Goal: Task Accomplishment & Management: Use online tool/utility

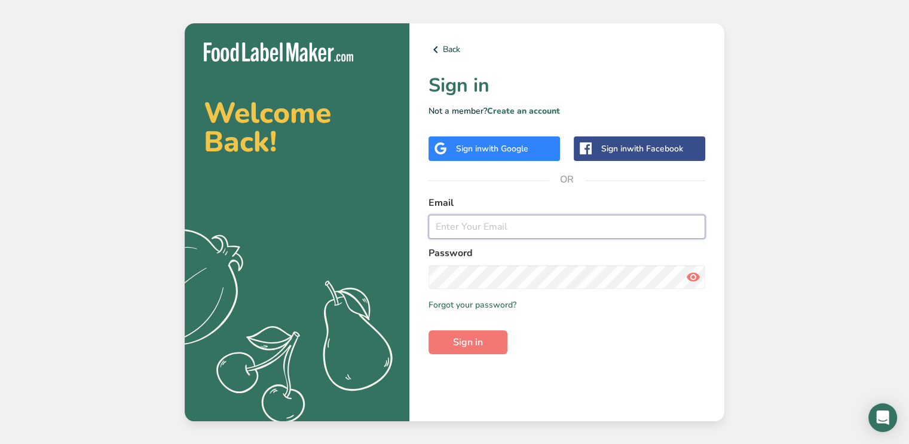
click at [445, 230] on input "email" at bounding box center [567, 227] width 277 height 24
type input "[PERSON_NAME][EMAIL_ADDRESS][DOMAIN_NAME]"
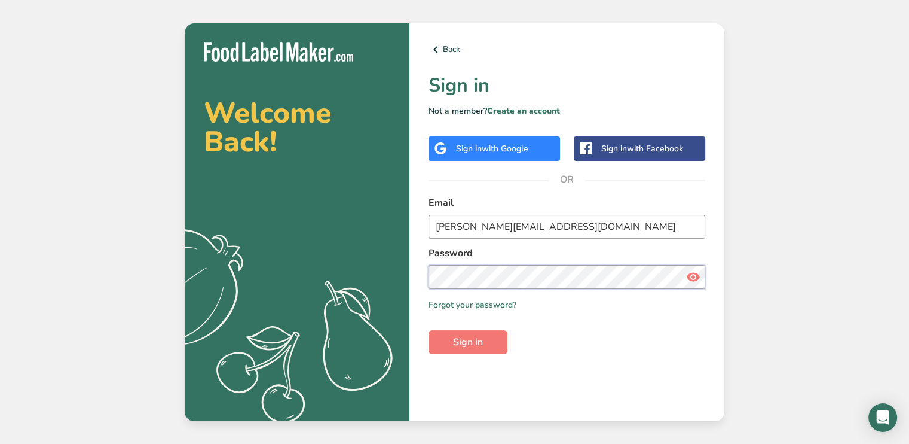
click at [429, 330] on button "Sign in" at bounding box center [468, 342] width 79 height 24
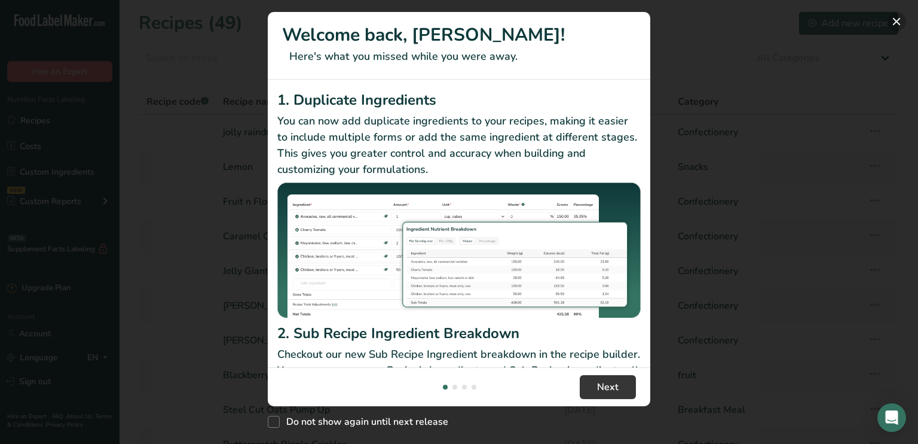
click at [888, 22] on button "New Features" at bounding box center [896, 21] width 19 height 19
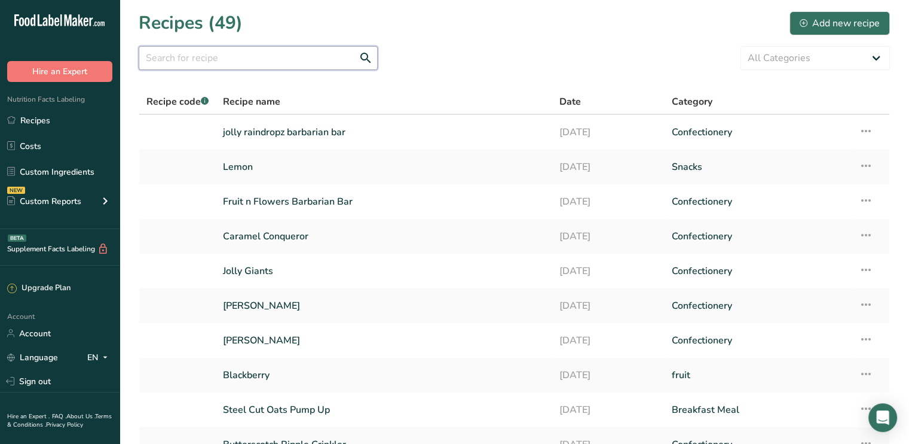
click at [166, 62] on input "text" at bounding box center [258, 58] width 239 height 24
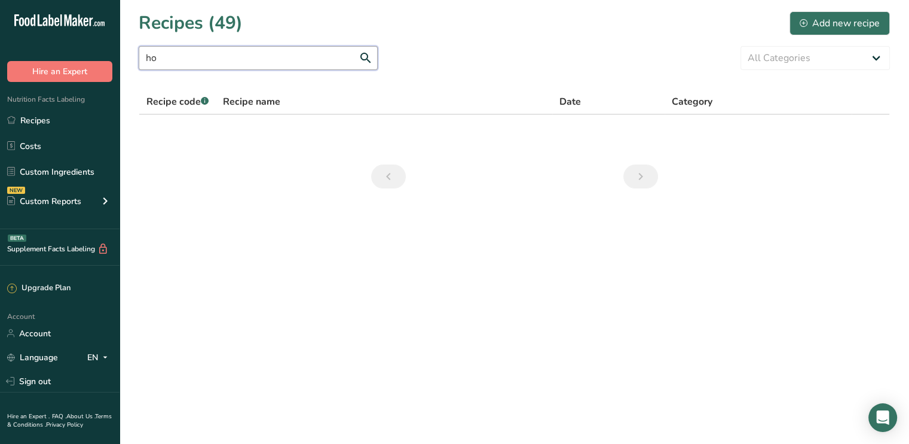
type input "h"
type input "b"
type input "hone"
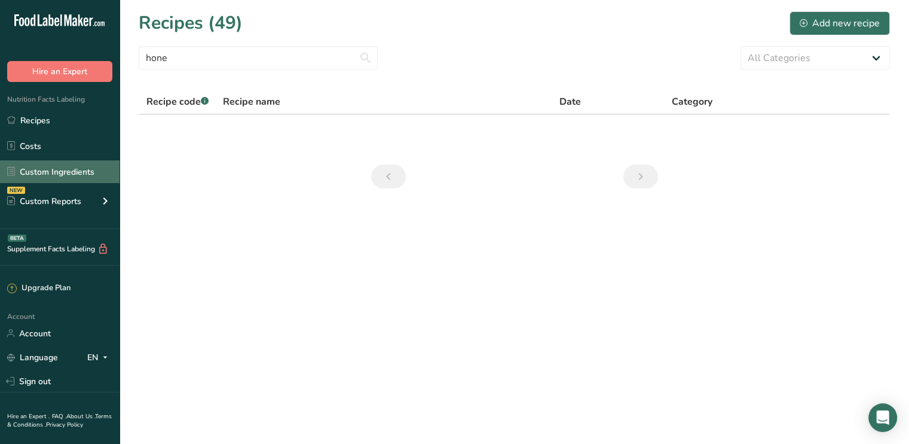
click at [39, 172] on link "Custom Ingredients" at bounding box center [60, 171] width 120 height 23
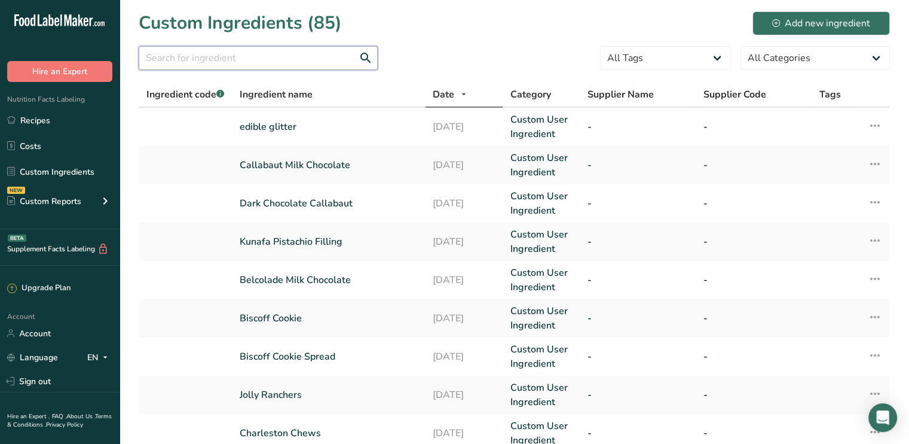
click at [191, 59] on input "text" at bounding box center [258, 58] width 239 height 24
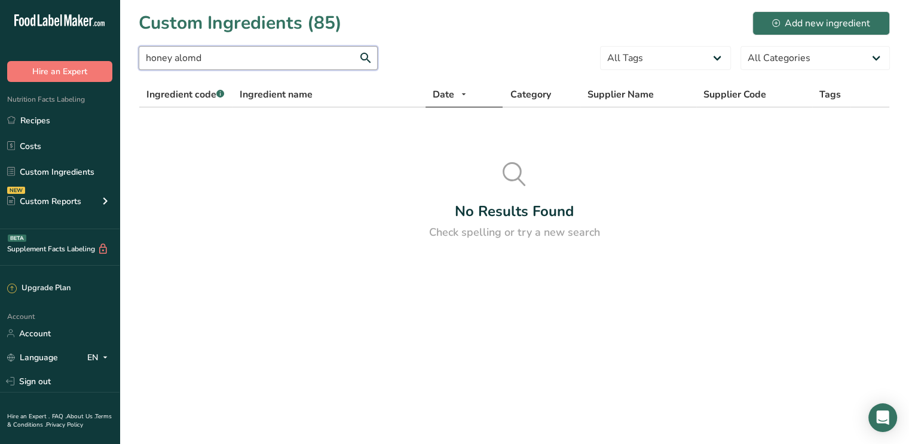
click at [194, 59] on input "honey alomd" at bounding box center [258, 58] width 239 height 24
type input "honey almond"
click at [806, 21] on div "Add new ingredient" at bounding box center [821, 23] width 98 height 14
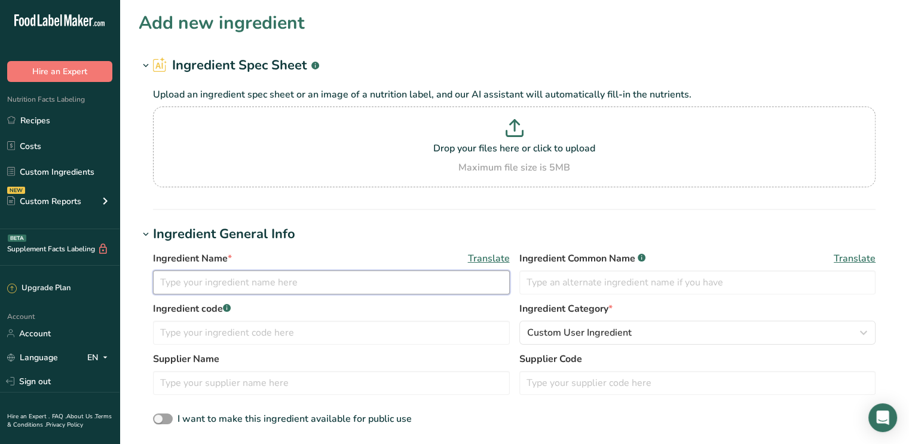
click at [180, 285] on input "text" at bounding box center [331, 282] width 357 height 24
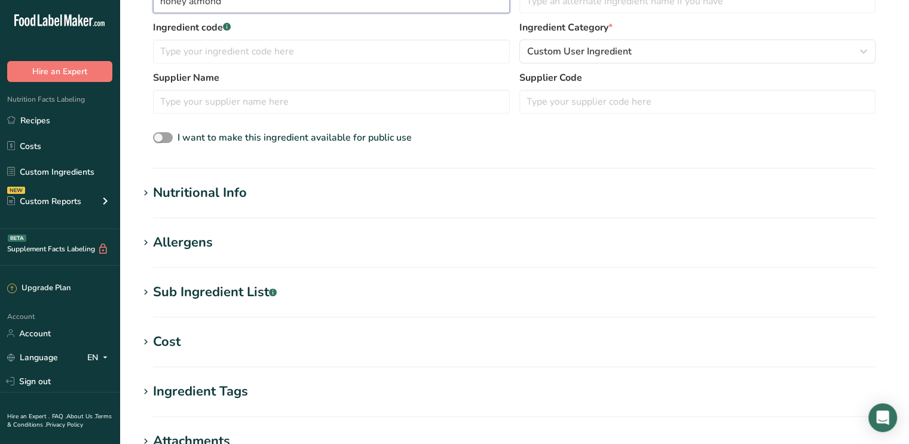
scroll to position [299, 0]
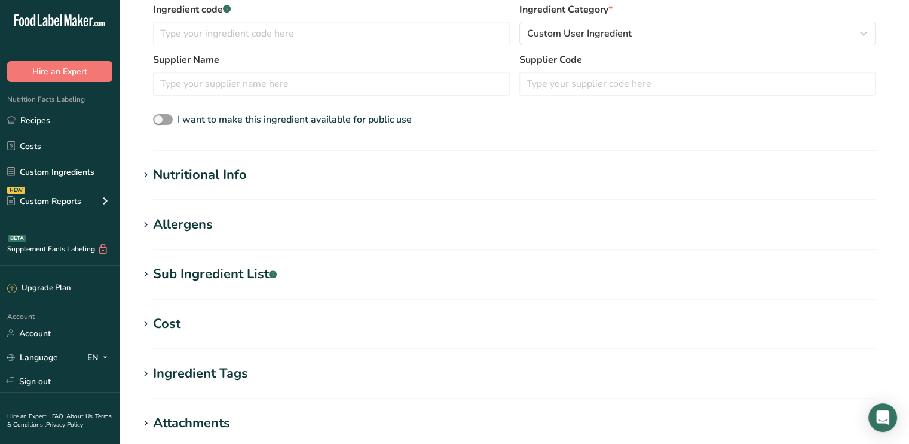
type input "honey almond"
click at [203, 176] on div "Nutritional Info" at bounding box center [200, 175] width 94 height 20
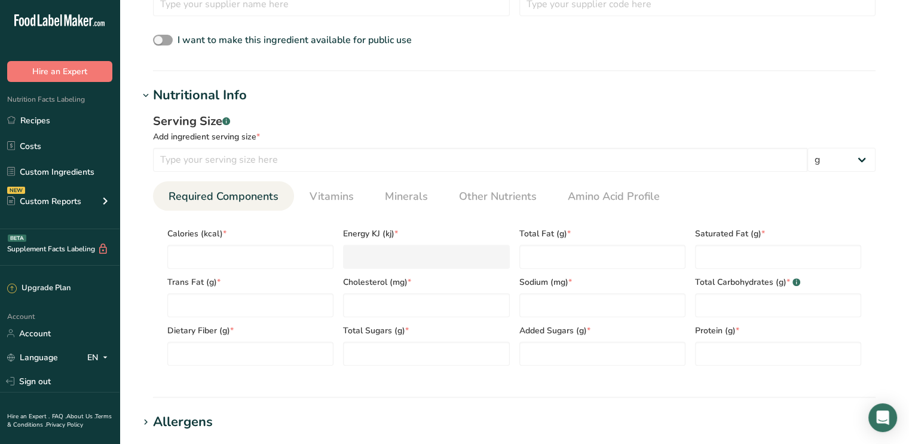
scroll to position [418, 0]
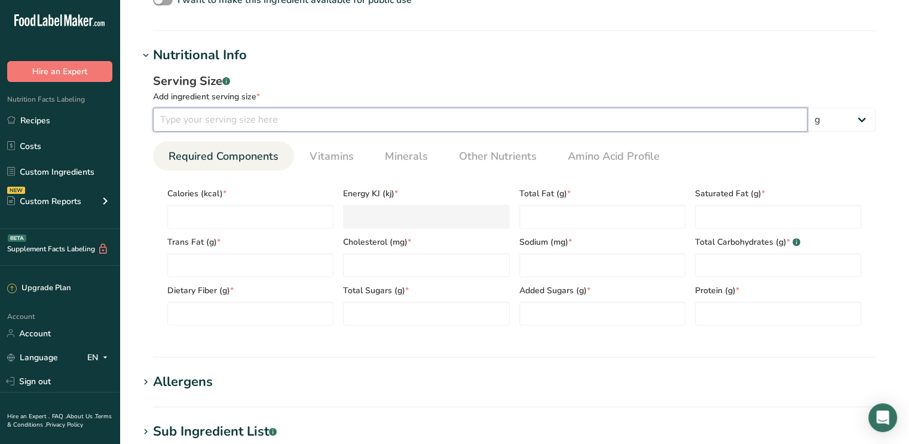
click at [198, 116] on input "number" at bounding box center [480, 120] width 655 height 24
type input "40"
click at [188, 220] on input "number" at bounding box center [250, 216] width 166 height 24
type input "1"
type KJ "4.2"
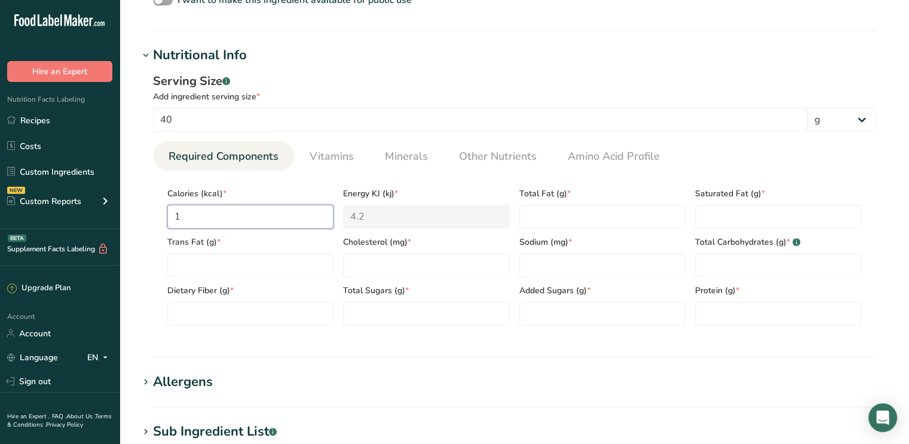
type input "12"
type KJ "50.2"
type input "120"
type KJ "502.1"
type input "12"
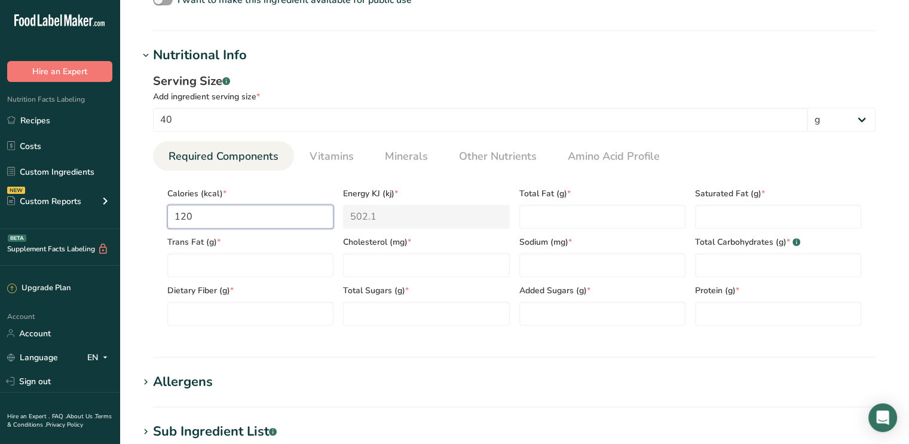
type KJ "50.2"
type input "1"
type KJ "4.2"
type input "15"
type KJ "62.8"
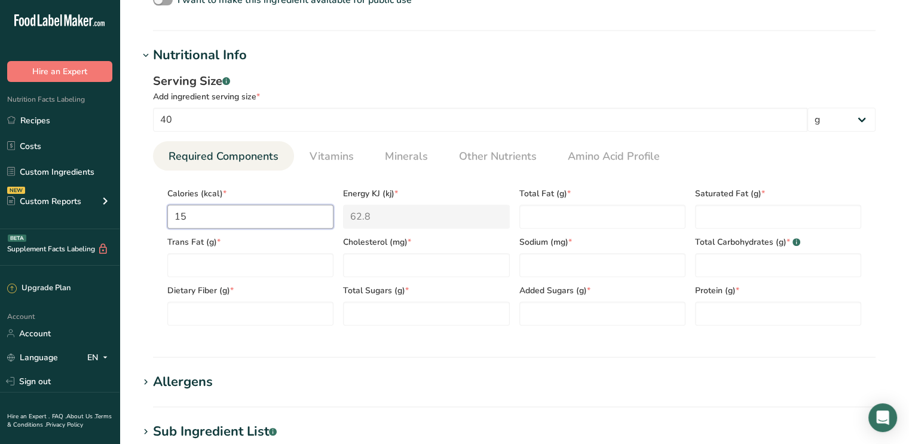
type input "150"
type KJ "627.6"
type input "150"
type Fat "3"
type Fat "2"
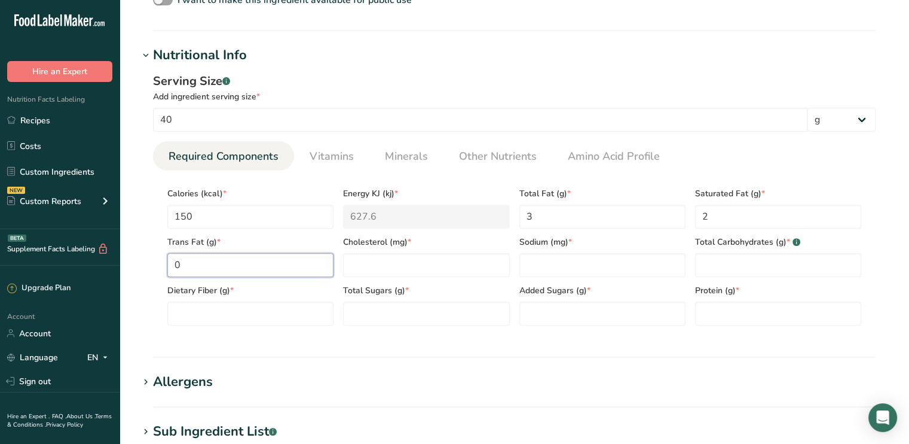
type Fat "0"
type input "0"
type input "120"
type Carbohydrates "32"
click at [198, 317] on Fiber "number" at bounding box center [250, 313] width 166 height 24
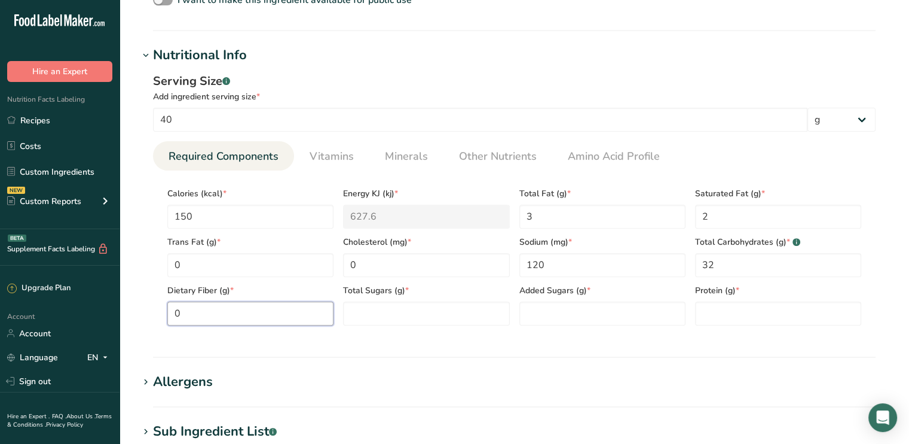
type Fiber "0"
type Sugars "19"
type Sugars "0"
type input "1"
click at [428, 159] on link "Minerals" at bounding box center [406, 156] width 53 height 30
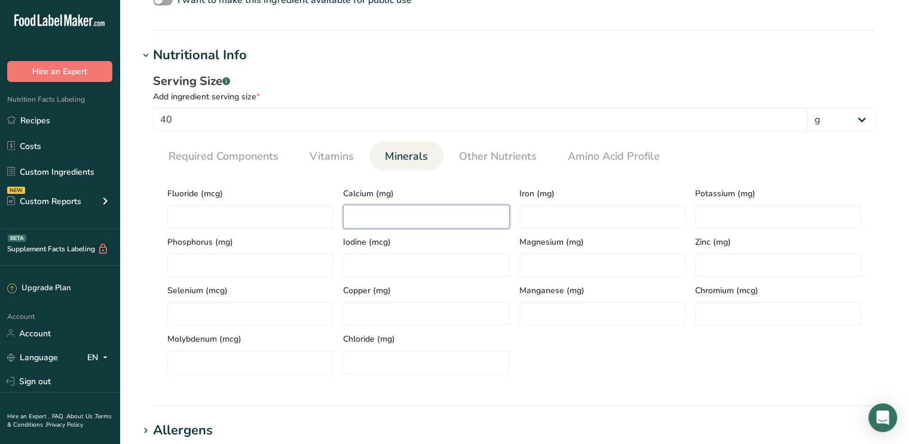
click at [366, 216] on input "number" at bounding box center [426, 216] width 166 height 24
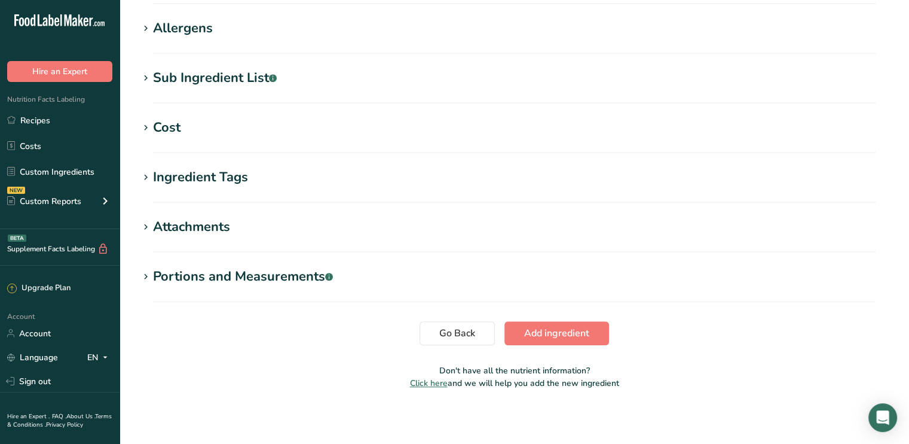
scroll to position [823, 0]
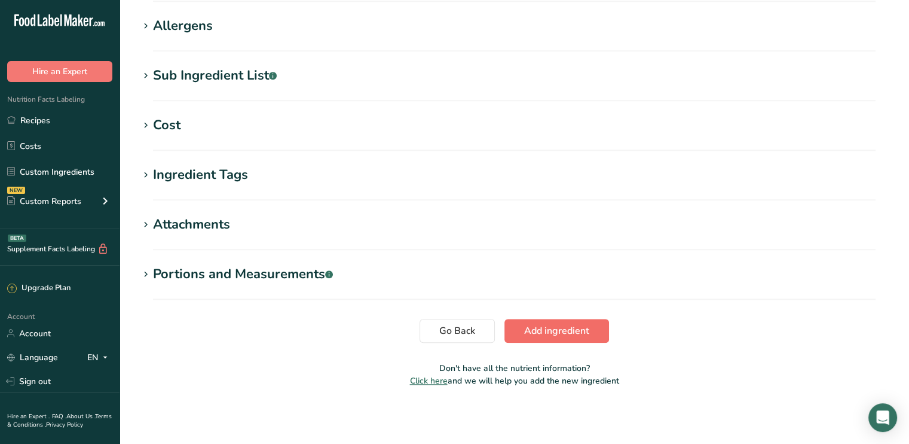
type input "20"
click at [568, 335] on span "Add ingredient" at bounding box center [556, 330] width 65 height 14
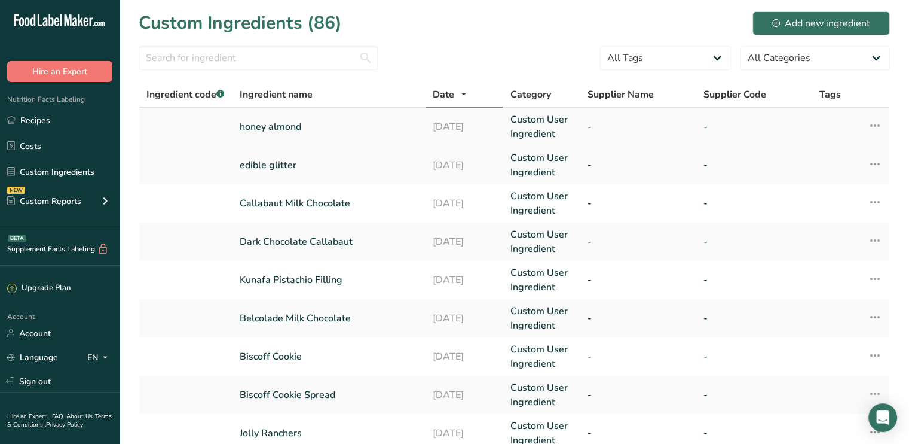
click at [282, 129] on link "honey almond" at bounding box center [329, 127] width 179 height 14
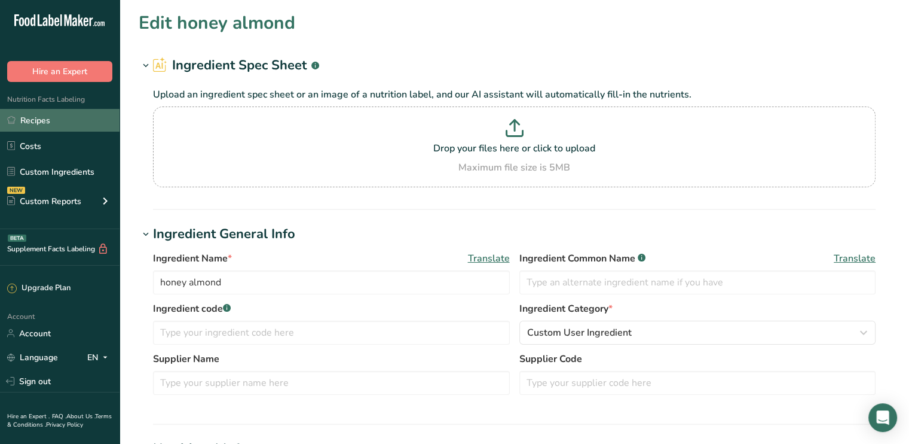
click at [47, 115] on link "Recipes" at bounding box center [60, 120] width 120 height 23
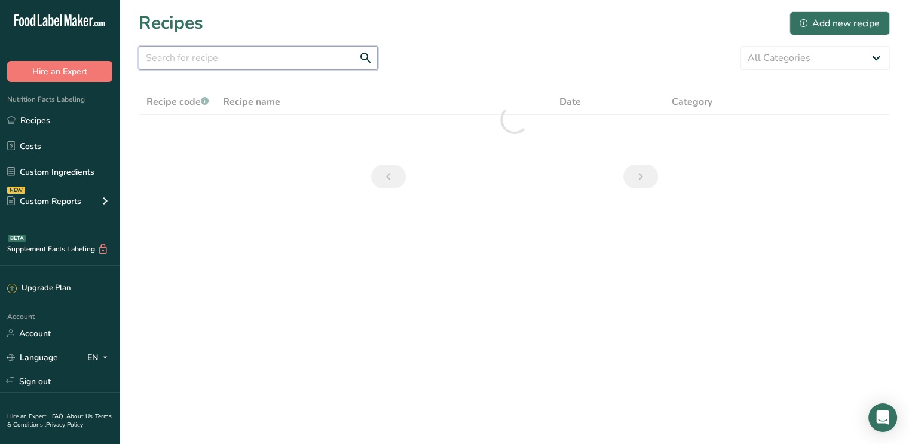
click at [185, 57] on input "text" at bounding box center [258, 58] width 239 height 24
type input "honey almond taffy"
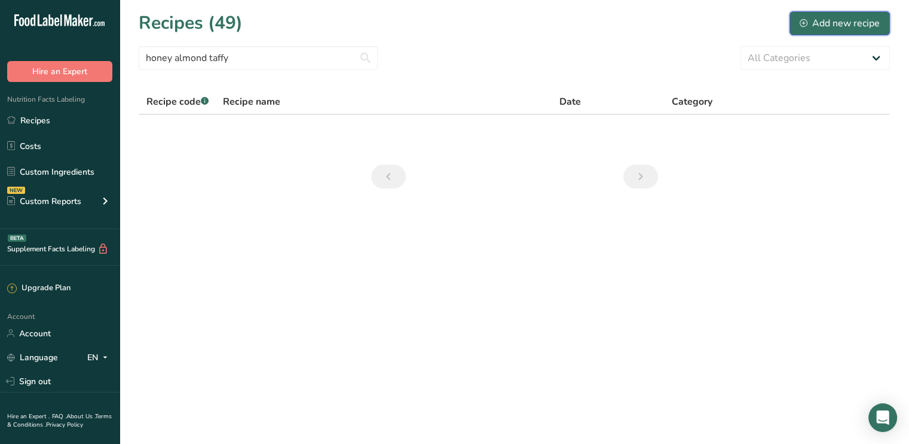
click at [846, 19] on div "Add new recipe" at bounding box center [840, 23] width 80 height 14
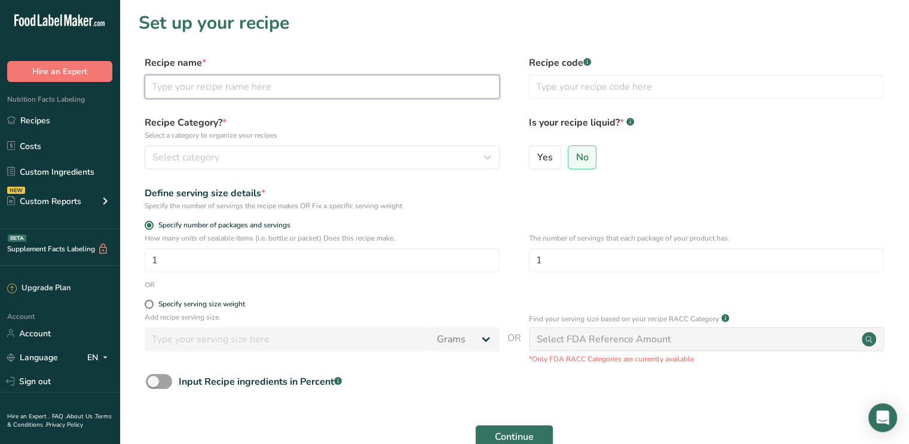
click at [174, 90] on input "text" at bounding box center [322, 87] width 355 height 24
type input "honey almond bits"
click at [151, 304] on span at bounding box center [149, 303] width 9 height 9
click at [151, 304] on input "Specify serving size weight" at bounding box center [149, 304] width 8 height 8
radio input "true"
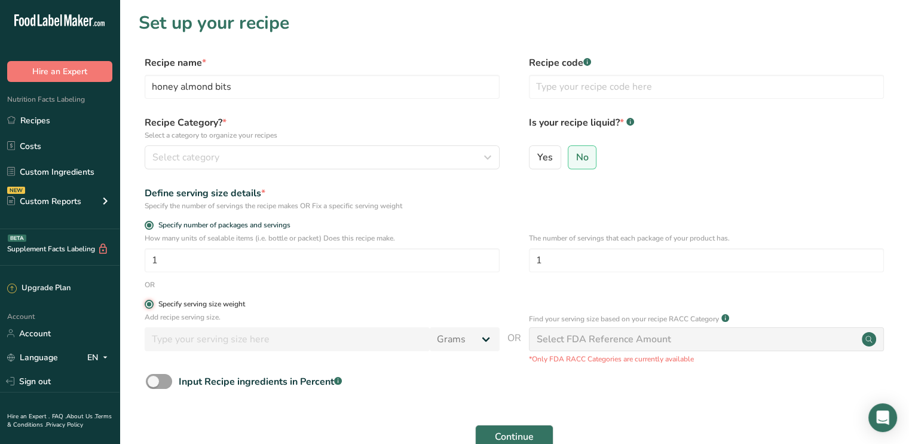
radio input "false"
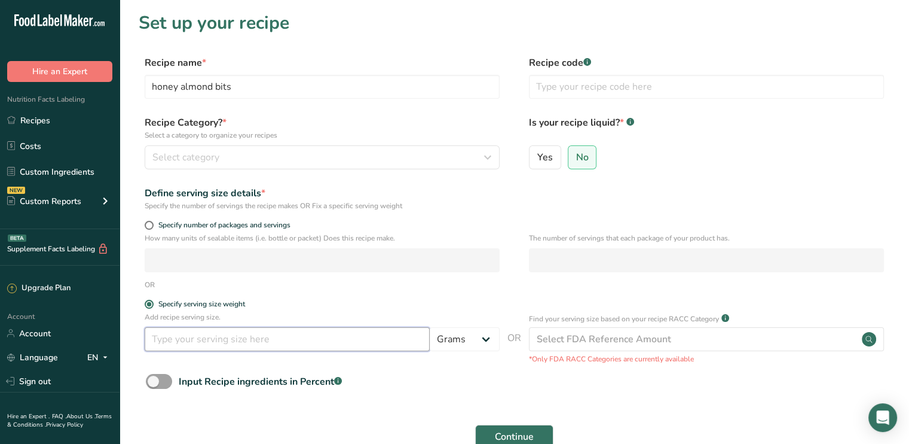
click at [191, 340] on input "number" at bounding box center [287, 339] width 285 height 24
type input "20"
click at [433, 405] on form "Recipe name * honey almond bits Recipe code .a-a{fill:#347362;}.b-a{fill:#fff;}…" at bounding box center [514, 268] width 751 height 424
click at [517, 432] on span "Continue" at bounding box center [514, 436] width 39 height 14
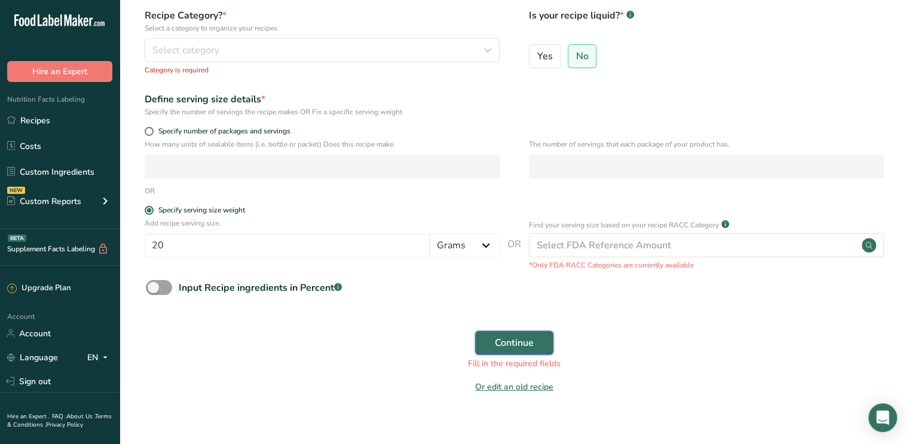
scroll to position [121, 0]
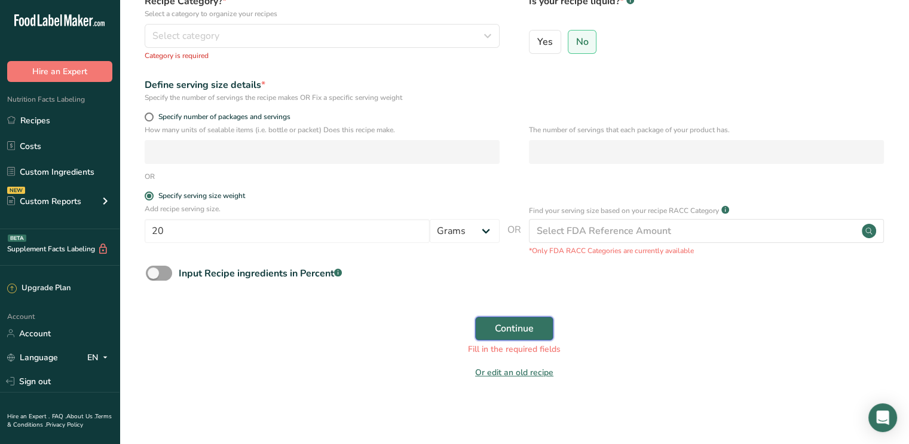
click at [508, 335] on span "Continue" at bounding box center [514, 328] width 39 height 14
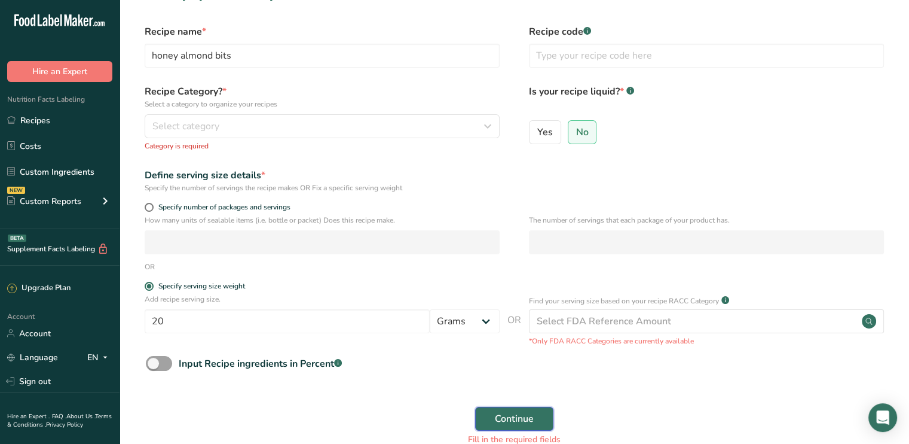
scroll to position [0, 0]
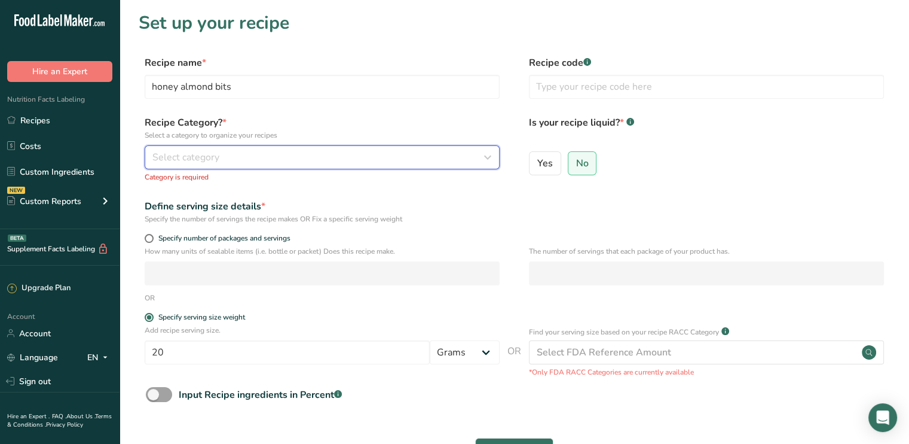
click at [234, 162] on div "Select category" at bounding box center [318, 157] width 332 height 14
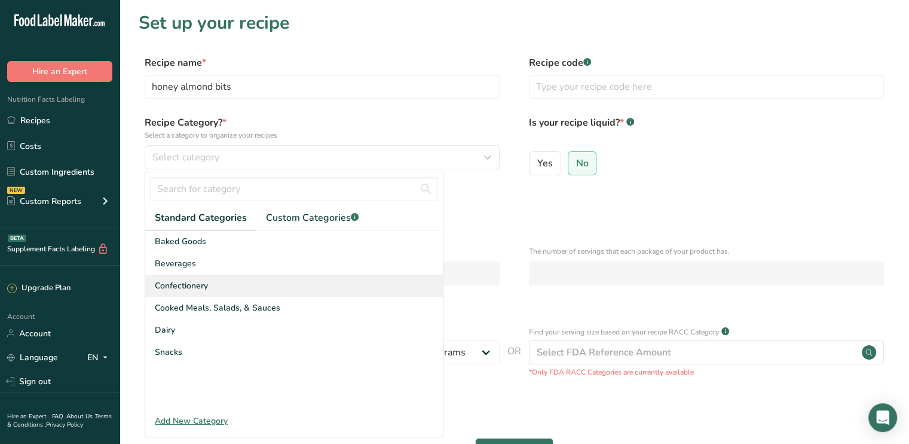
click at [178, 290] on span "Confectionery" at bounding box center [181, 285] width 53 height 13
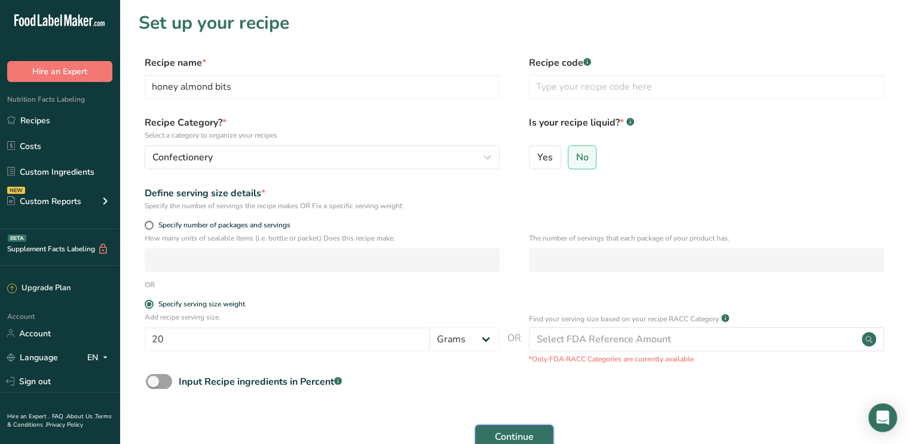
click at [518, 437] on span "Continue" at bounding box center [514, 436] width 39 height 14
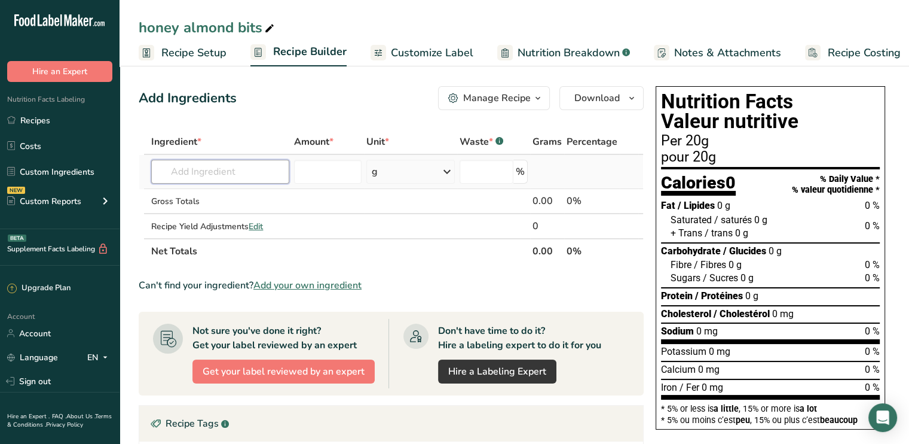
click at [184, 169] on input "text" at bounding box center [219, 172] width 137 height 24
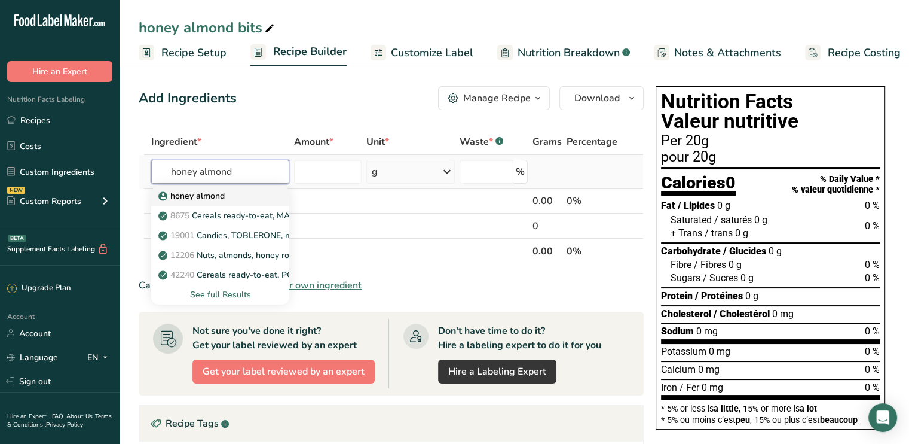
type input "honey almond"
click at [163, 191] on icon at bounding box center [163, 196] width 7 height 11
type input "honey almond"
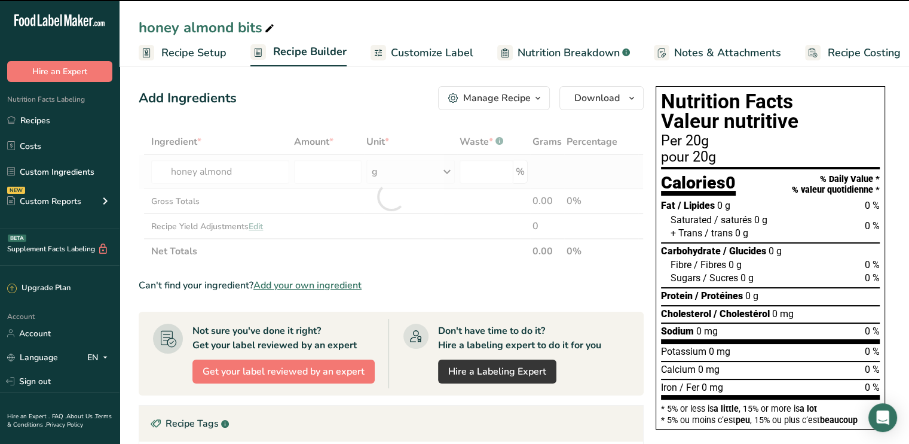
type input "0"
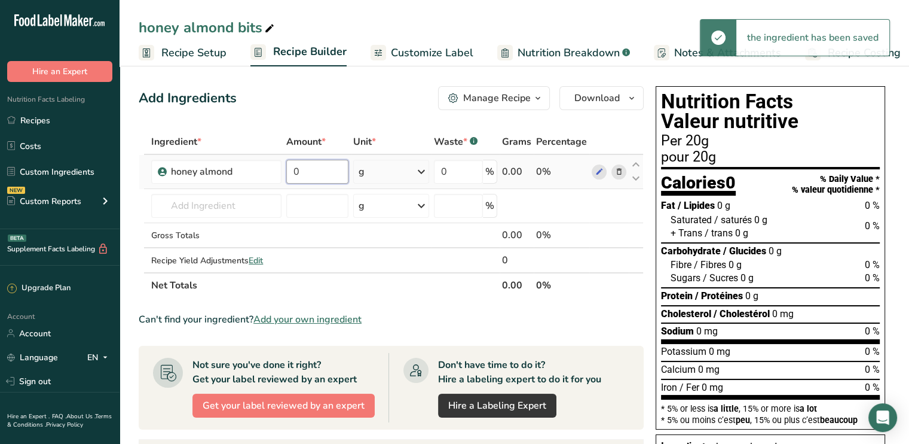
drag, startPoint x: 310, startPoint y: 169, endPoint x: 289, endPoint y: 171, distance: 20.4
click at [289, 171] on input "0" at bounding box center [317, 172] width 62 height 24
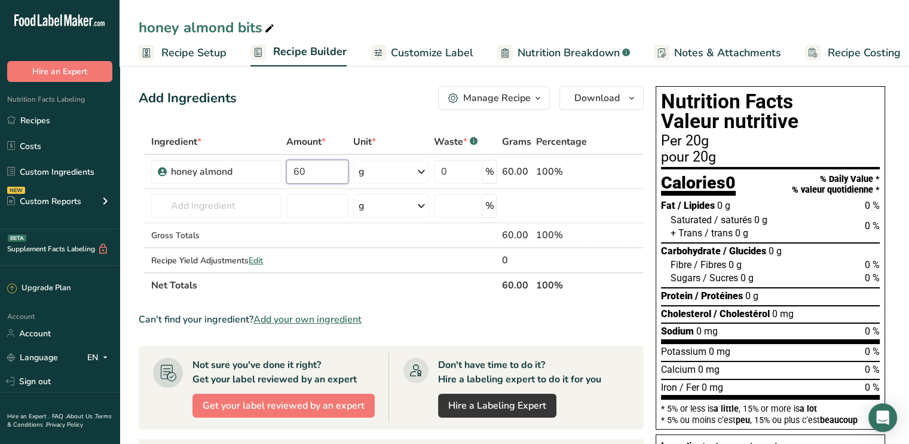
type input "60"
click at [612, 315] on div "Can't find your ingredient? Add your own ingredient" at bounding box center [391, 319] width 505 height 14
click at [404, 49] on span "Customize Label" at bounding box center [432, 53] width 82 height 16
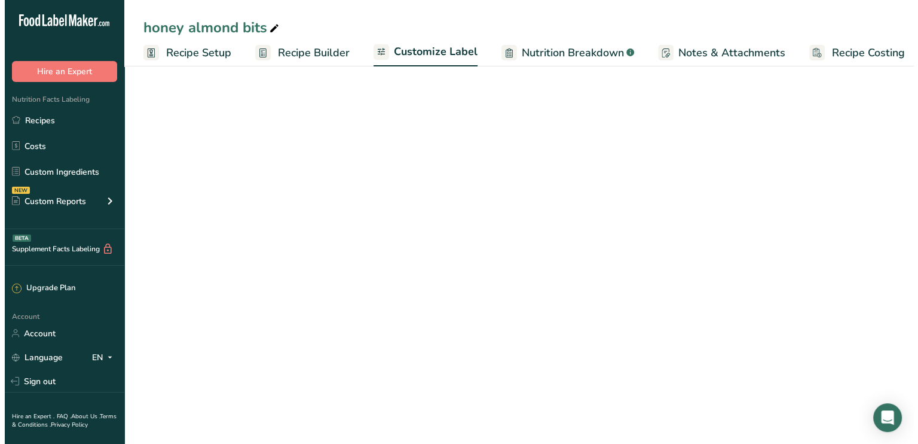
scroll to position [0, 10]
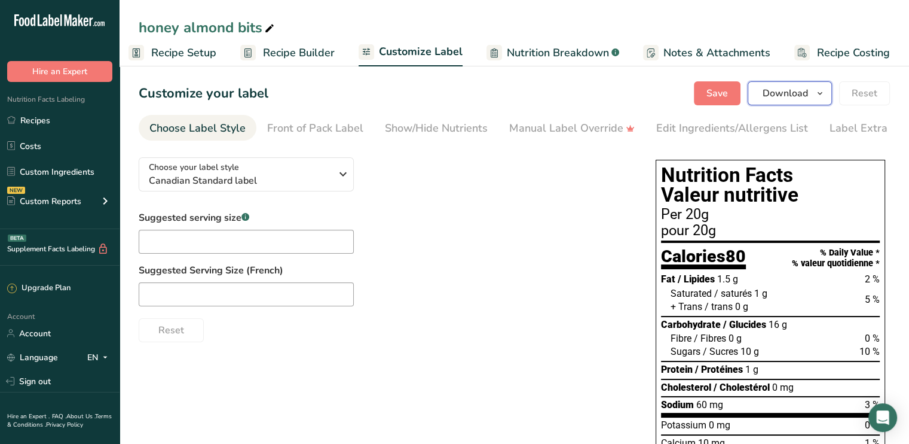
click at [787, 93] on span "Download" at bounding box center [785, 93] width 45 height 14
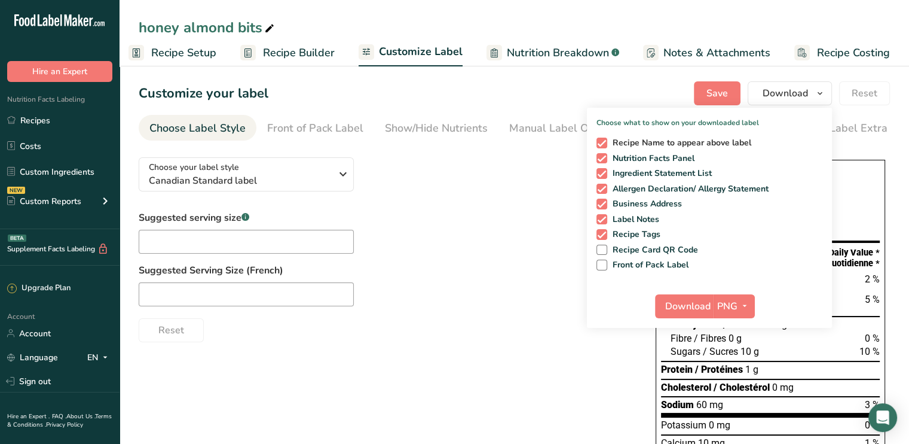
click at [610, 145] on span "Recipe Name to appear above label" at bounding box center [679, 142] width 145 height 11
click at [604, 145] on input "Recipe Name to appear above label" at bounding box center [601, 143] width 8 height 8
checkbox input "false"
click at [612, 174] on span "Ingredient Statement List" at bounding box center [659, 173] width 105 height 11
click at [604, 174] on input "Ingredient Statement List" at bounding box center [601, 173] width 8 height 8
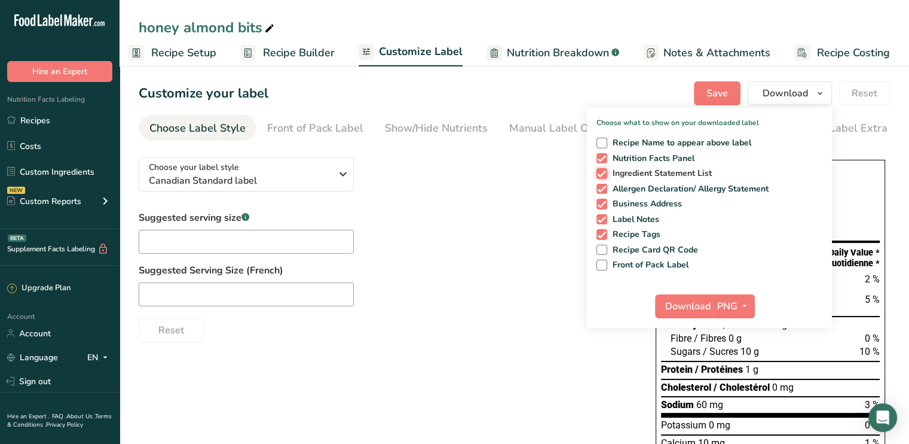
checkbox input "false"
click at [612, 185] on span "Allergen Declaration/ Allergy Statement" at bounding box center [688, 189] width 162 height 11
click at [604, 185] on input "Allergen Declaration/ Allergy Statement" at bounding box center [601, 189] width 8 height 8
checkbox input "false"
click at [607, 204] on span at bounding box center [602, 203] width 11 height 11
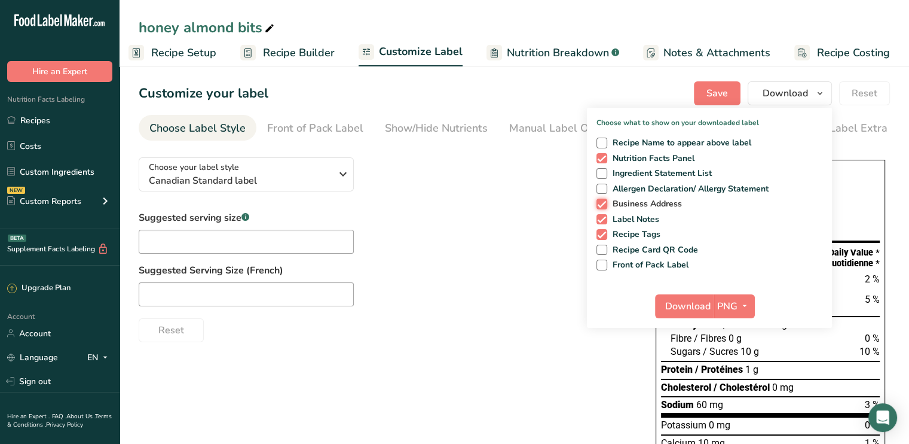
click at [604, 204] on input "Business Address" at bounding box center [601, 204] width 8 height 8
checkbox input "false"
click at [600, 216] on span at bounding box center [602, 219] width 11 height 11
click at [600, 216] on input "Label Notes" at bounding box center [601, 219] width 8 height 8
checkbox input "false"
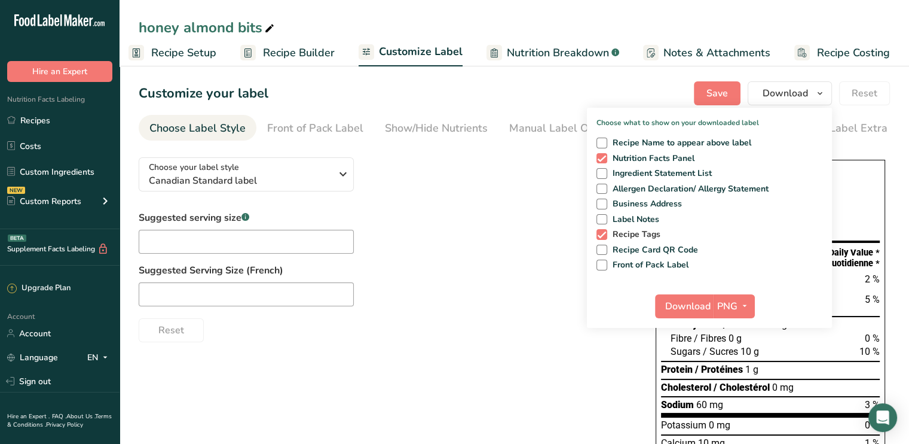
click at [601, 233] on span at bounding box center [602, 234] width 11 height 11
click at [601, 233] on input "Recipe Tags" at bounding box center [601, 234] width 8 height 8
checkbox input "false"
click at [716, 94] on span "Save" at bounding box center [718, 93] width 22 height 14
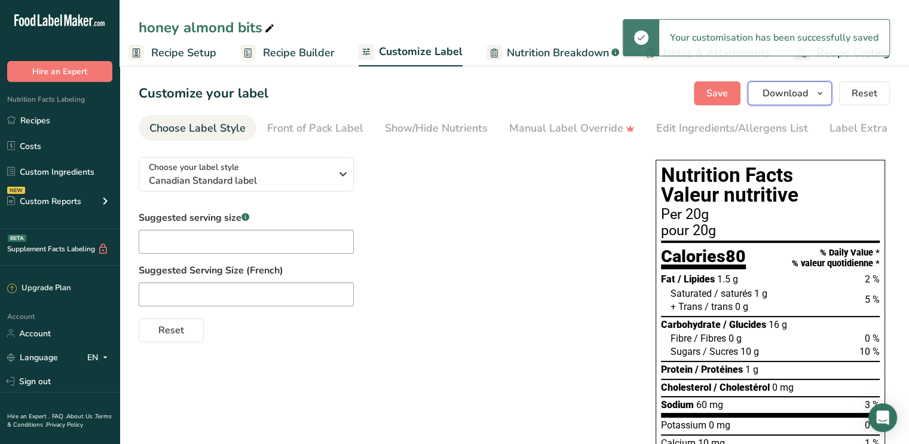
click at [785, 88] on span "Download" at bounding box center [785, 93] width 45 height 14
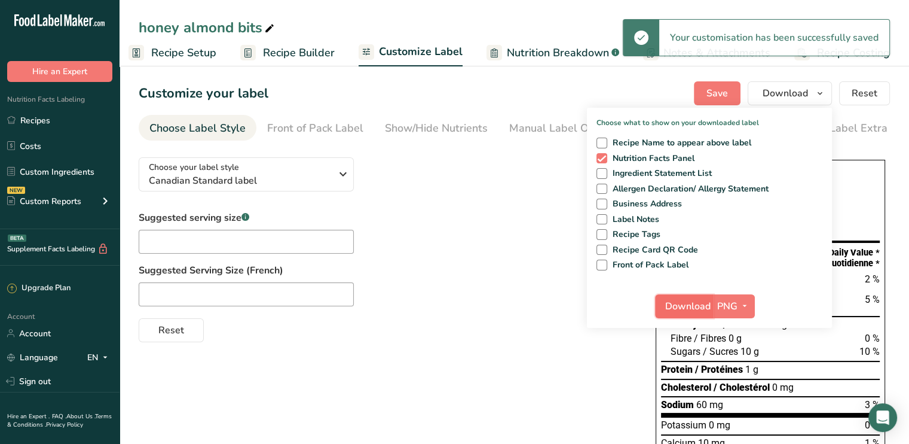
click at [689, 313] on button "Download" at bounding box center [684, 306] width 59 height 24
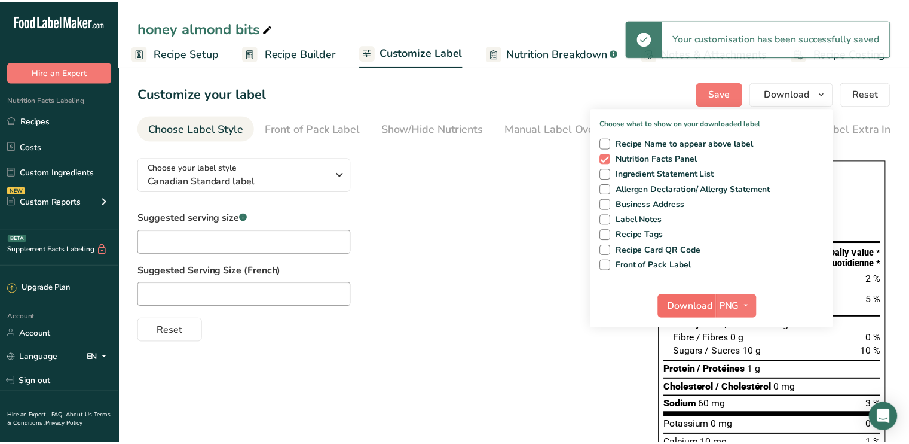
scroll to position [0, 1]
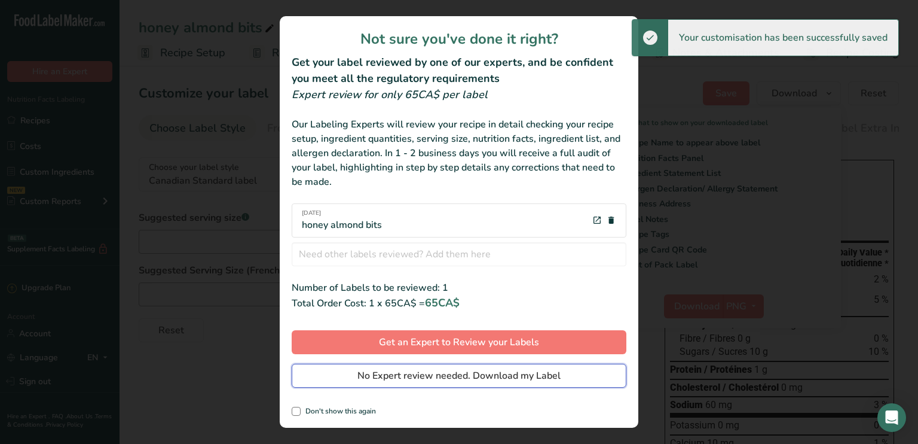
click at [432, 375] on span "No Expert review needed. Download my Label" at bounding box center [458, 375] width 203 height 14
